Goal: Transaction & Acquisition: Download file/media

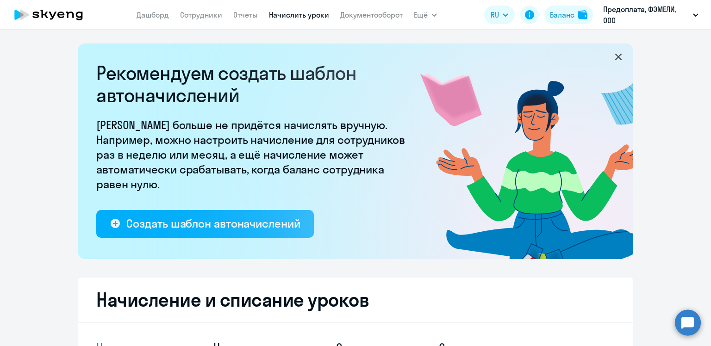
select select "10"
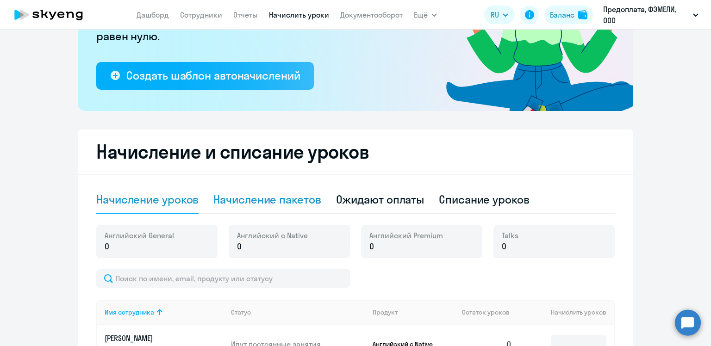
click at [236, 208] on div "Начисление пакетов" at bounding box center [266, 200] width 107 height 28
select select "10"
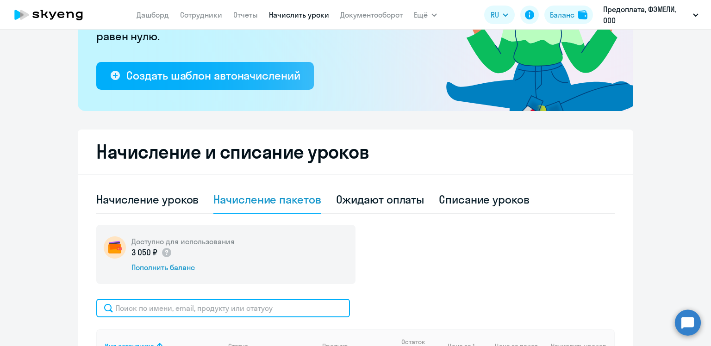
click at [211, 300] on input "text" at bounding box center [223, 308] width 254 height 19
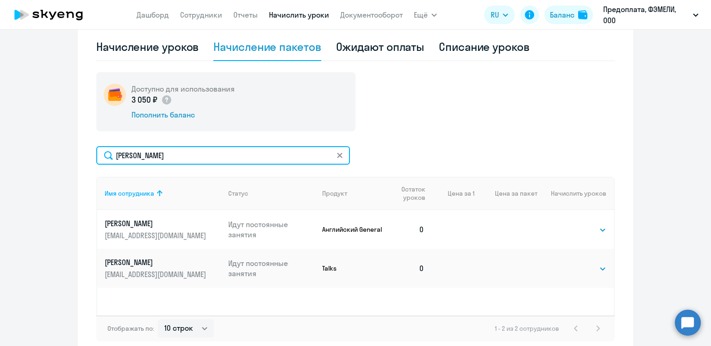
scroll to position [301, 0]
type input "[PERSON_NAME]"
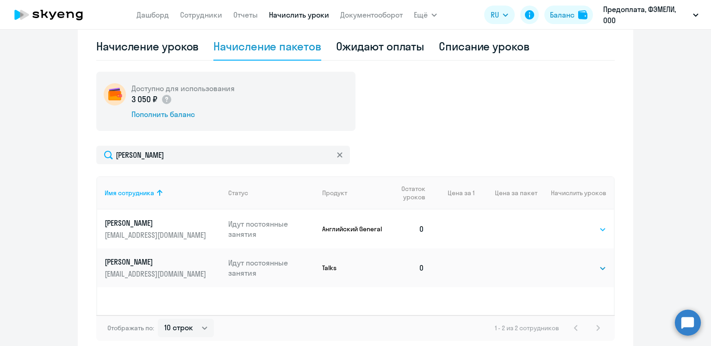
click at [581, 227] on select "Выбрать 4 8 16 32 64 96 128" at bounding box center [587, 229] width 38 height 11
select select "4"
click at [568, 224] on select "Выбрать 4 8 16 32 64 96 128" at bounding box center [587, 229] width 38 height 11
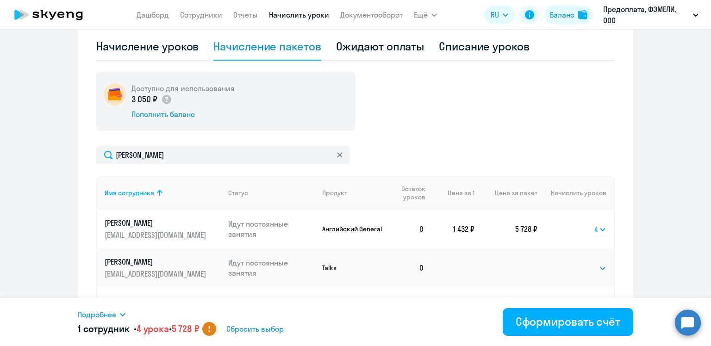
click at [337, 153] on icon at bounding box center [340, 155] width 6 height 6
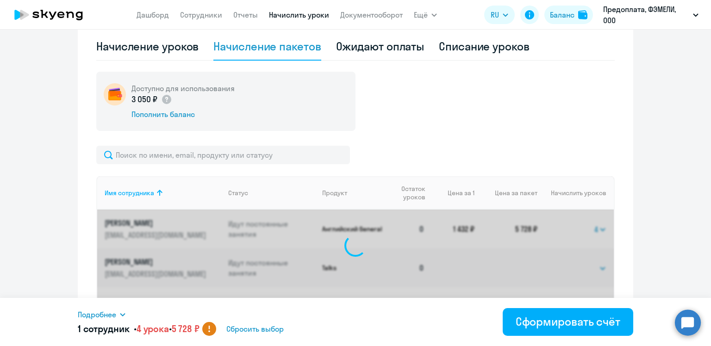
select select "4"
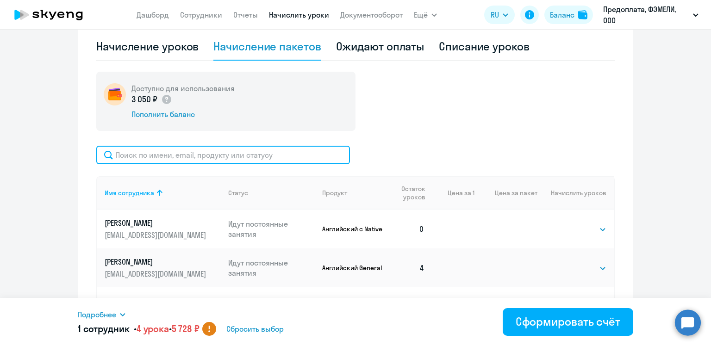
click at [248, 148] on input "text" at bounding box center [223, 155] width 254 height 19
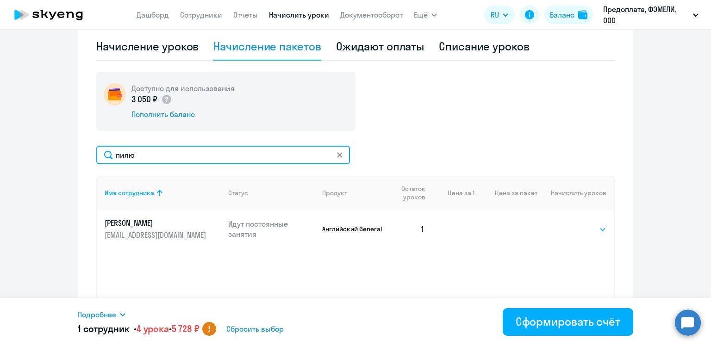
type input "пилю"
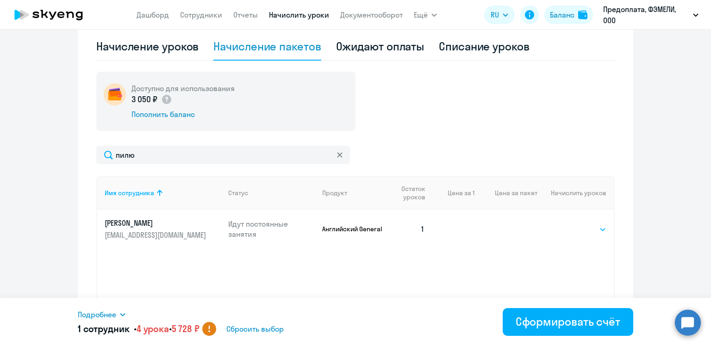
click at [591, 225] on select "Выбрать 4 8 16 32 64 96 128" at bounding box center [587, 229] width 38 height 11
select select "8"
click at [568, 224] on select "Выбрать 4 8 16 32 64 96 128" at bounding box center [587, 229] width 38 height 11
click at [112, 312] on span "Подробнее" at bounding box center [97, 314] width 38 height 11
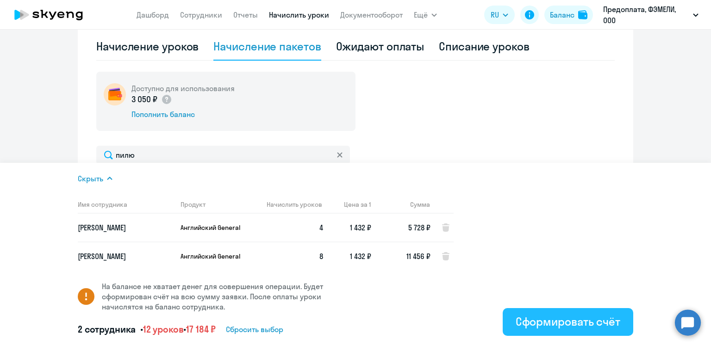
click at [533, 315] on div "Сформировать счёт" at bounding box center [567, 321] width 105 height 15
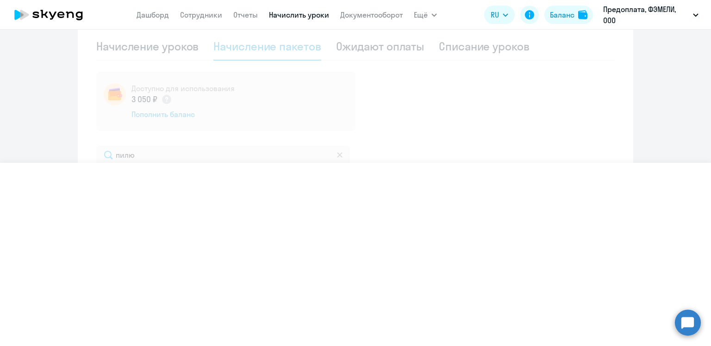
select select
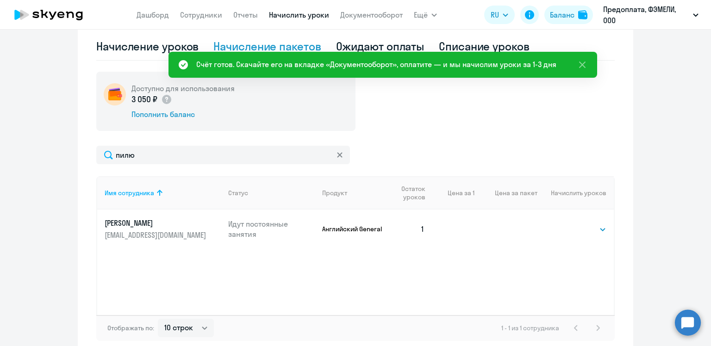
click at [381, 7] on nav "[PERSON_NAME] Отчеты Начислить уроки Документооборот" at bounding box center [270, 15] width 266 height 19
click at [376, 17] on link "Документооборот" at bounding box center [371, 14] width 62 height 9
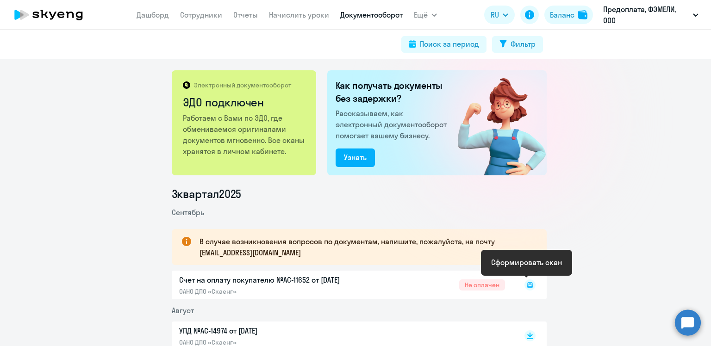
click at [528, 283] on icon at bounding box center [529, 283] width 3 height 0
click at [525, 285] on rect at bounding box center [529, 284] width 11 height 11
